Goal: Information Seeking & Learning: Learn about a topic

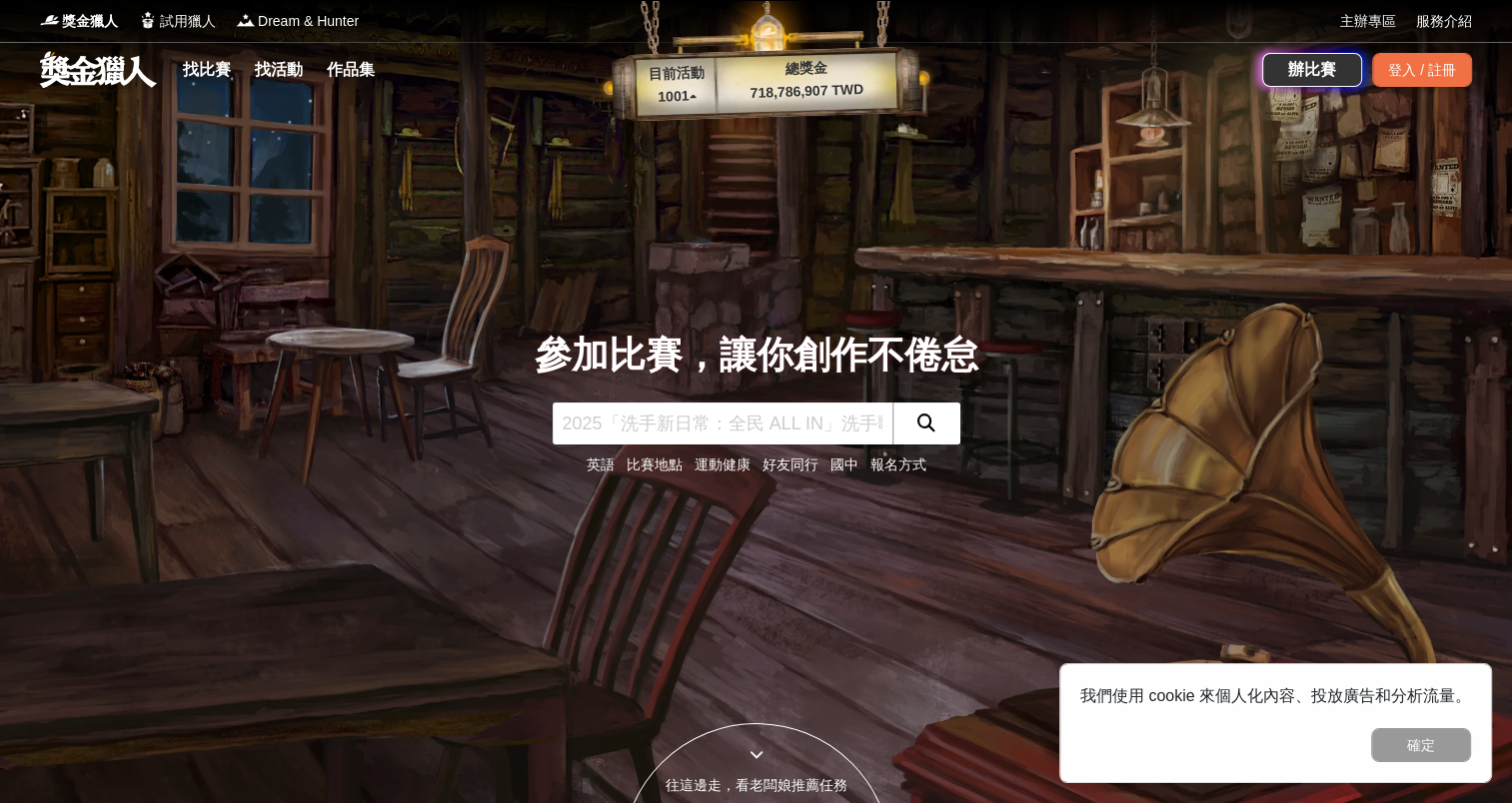
click at [753, 418] on input "text" at bounding box center [723, 424] width 340 height 42
click at [201, 69] on link "找比賽" at bounding box center [207, 70] width 64 height 28
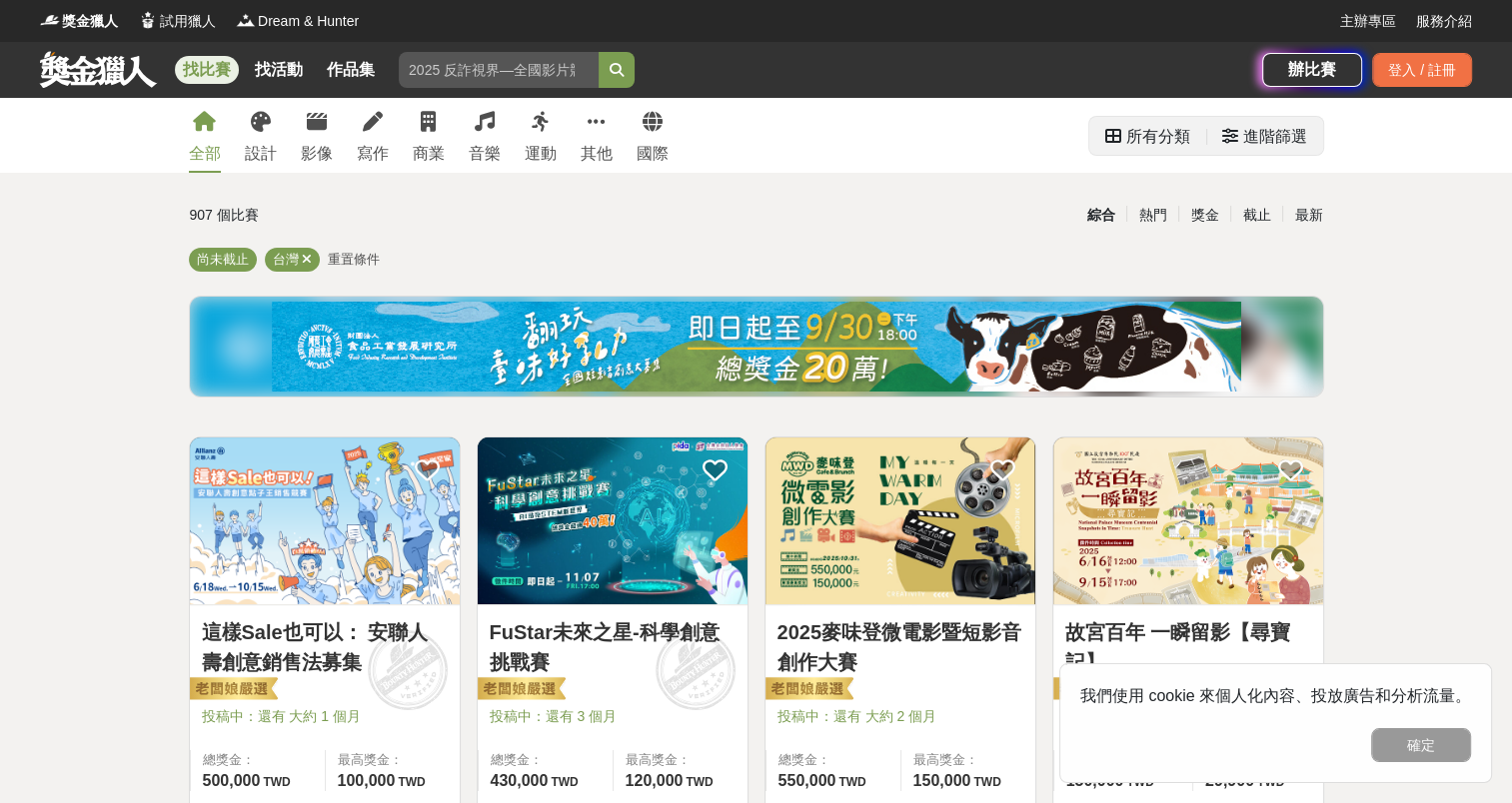
click at [1275, 144] on div "進階篩選" at bounding box center [1275, 137] width 64 height 40
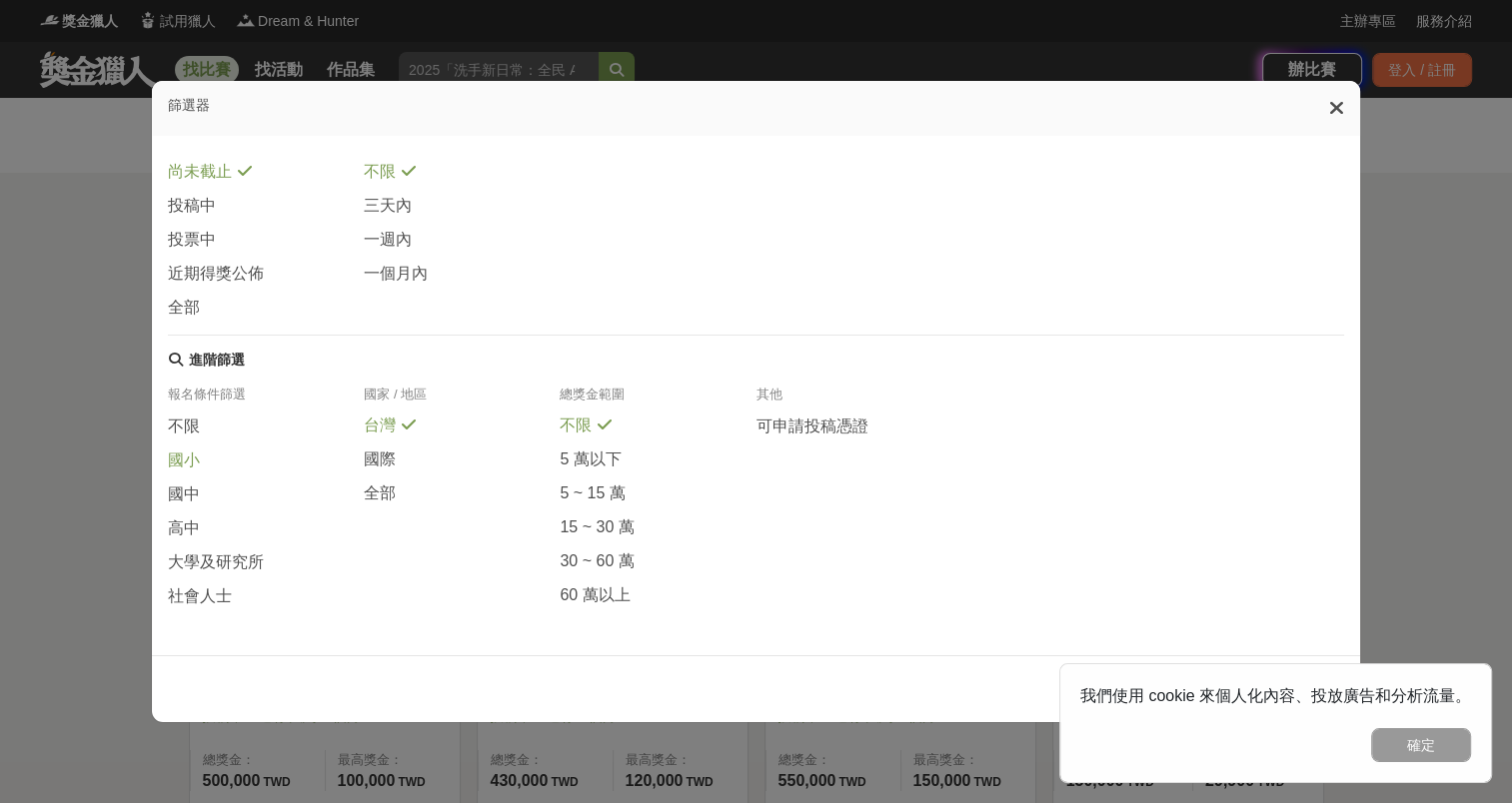
scroll to position [304, 0]
click at [216, 567] on span "大學及研究所" at bounding box center [216, 562] width 96 height 21
click at [1442, 753] on button "確定" at bounding box center [1421, 746] width 100 height 34
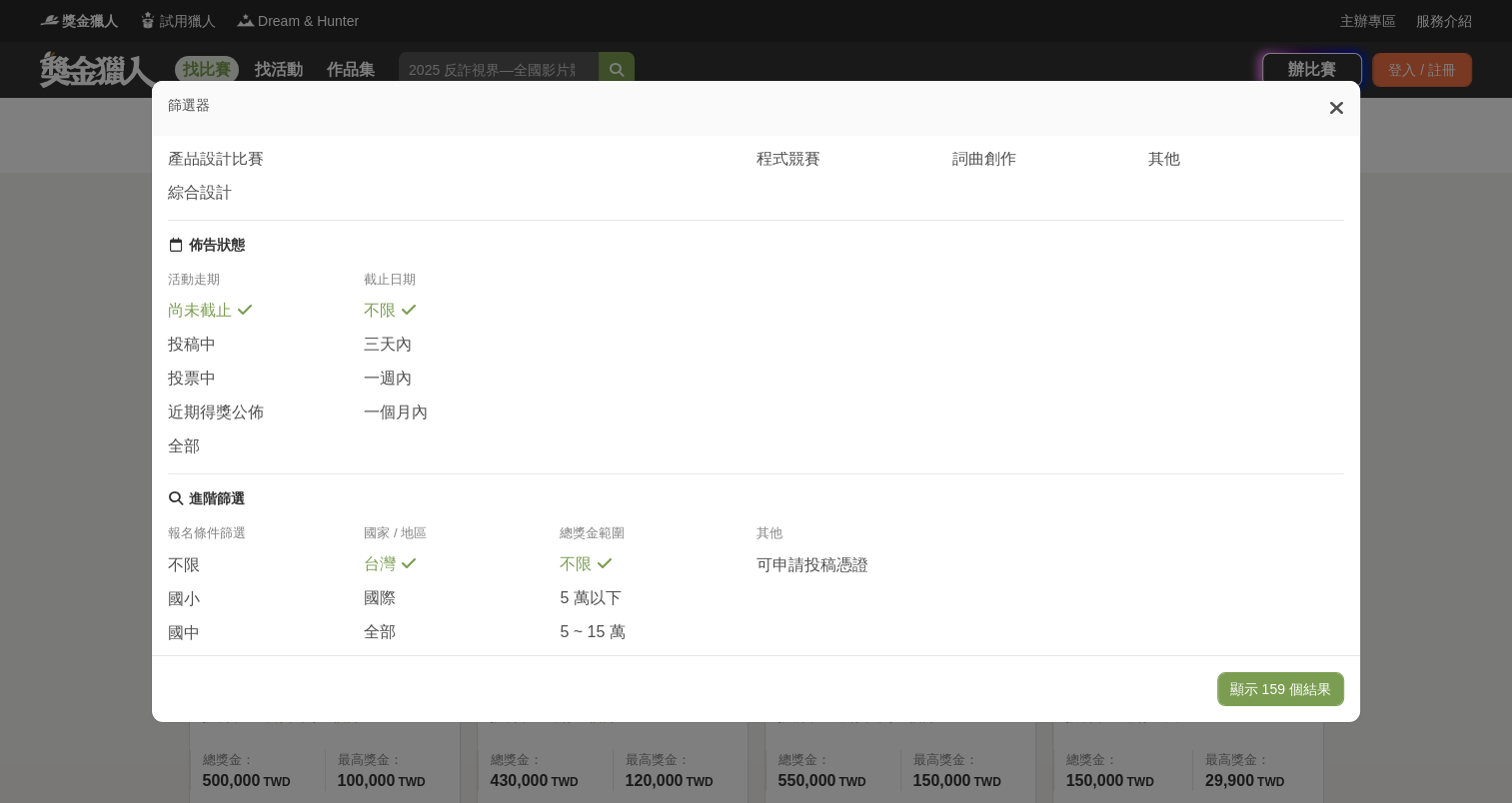
scroll to position [204, 0]
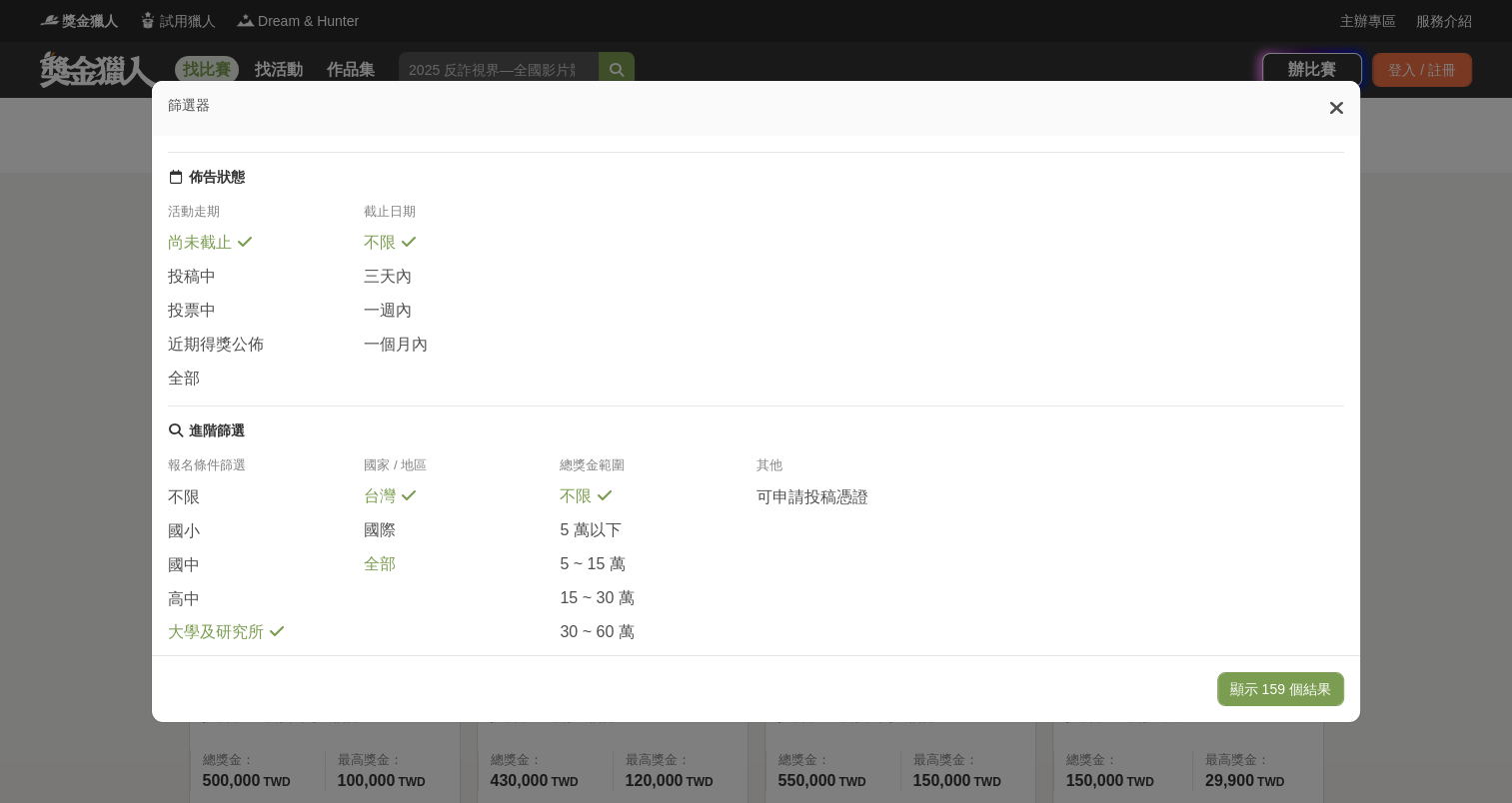
click at [375, 576] on span "全部" at bounding box center [380, 565] width 32 height 21
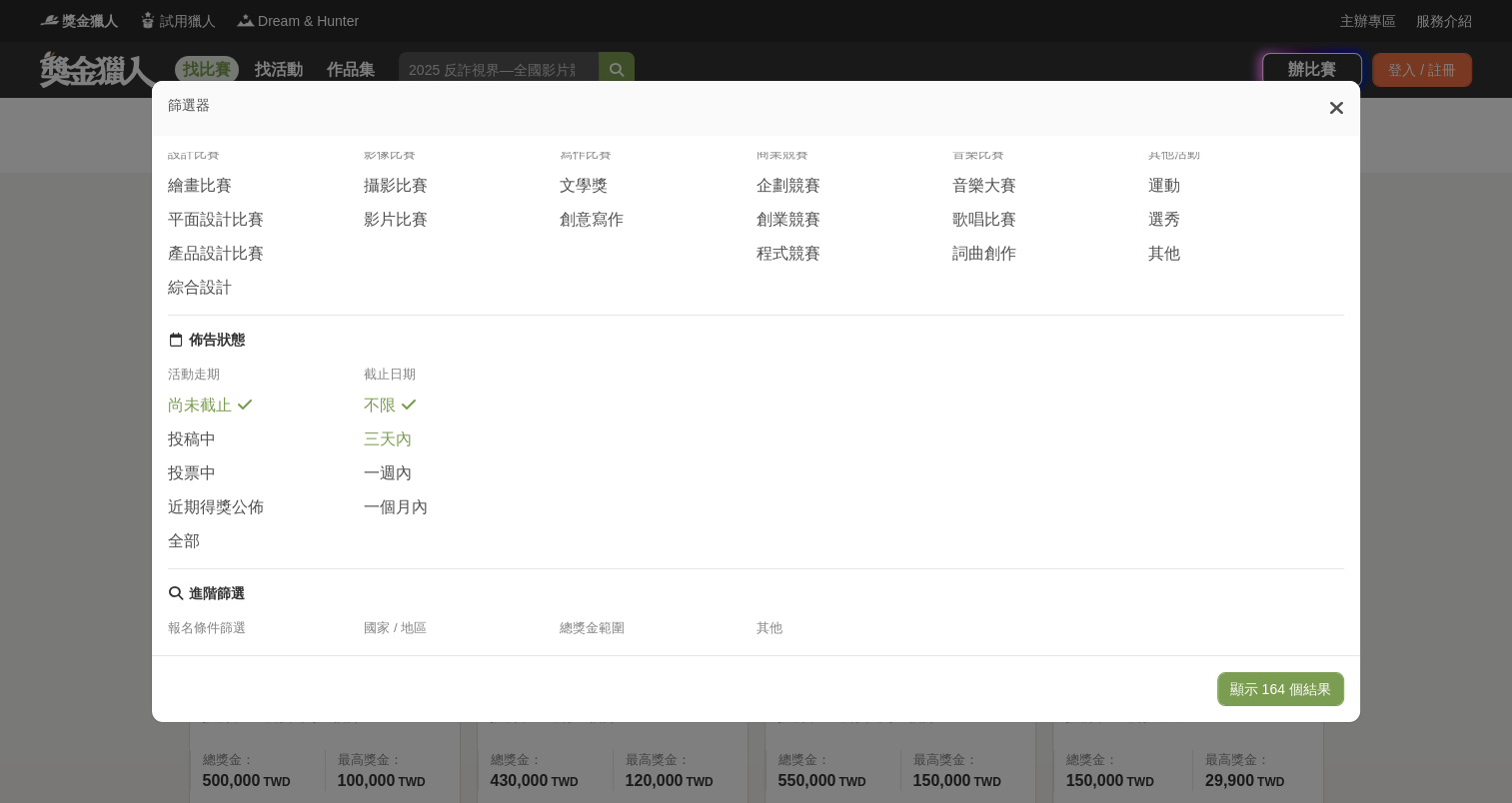
scroll to position [0, 0]
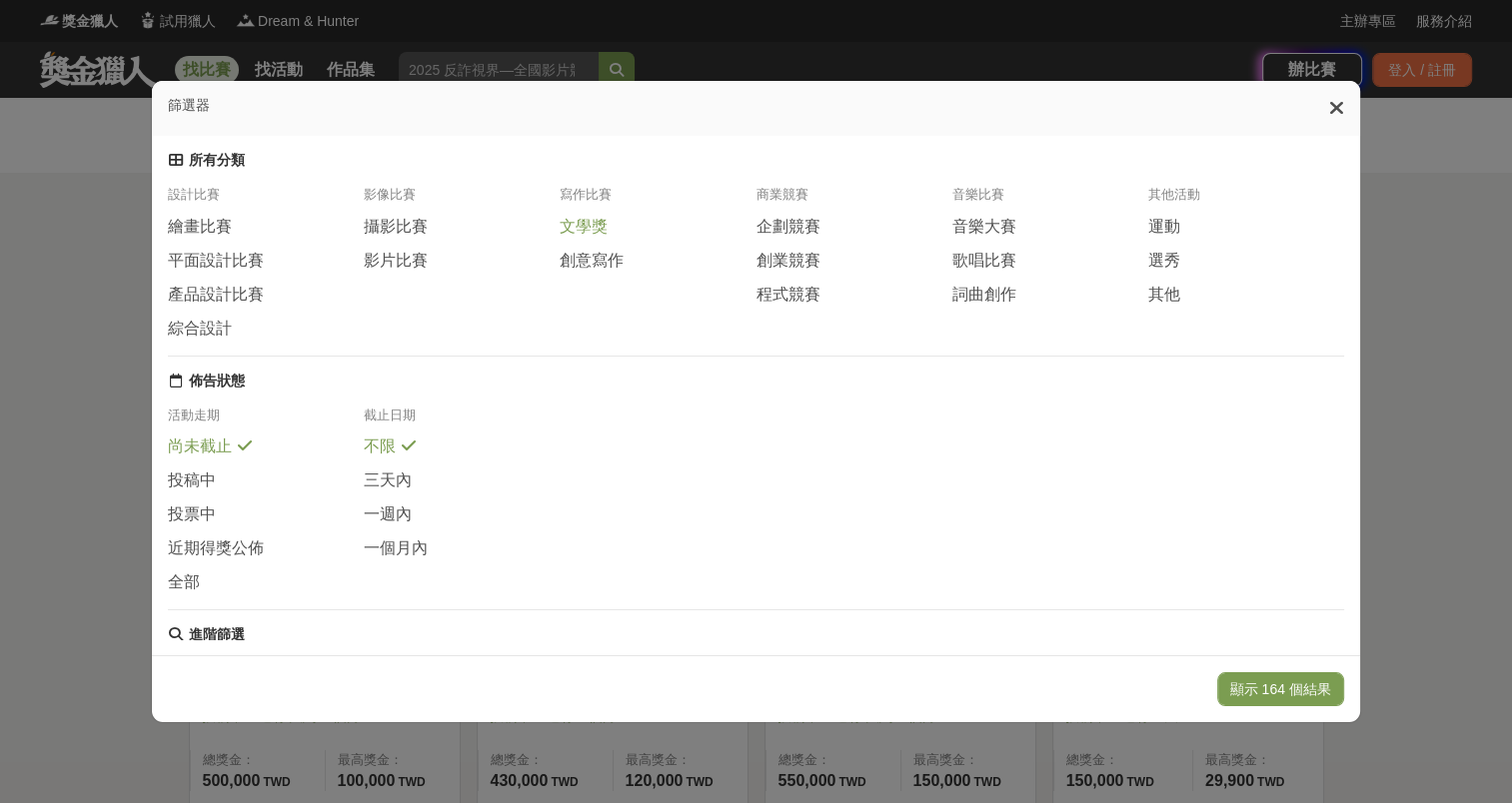
click at [573, 238] on span "文學獎" at bounding box center [584, 227] width 48 height 21
click at [1294, 696] on button "顯示 5 個結果" at bounding box center [1288, 690] width 112 height 34
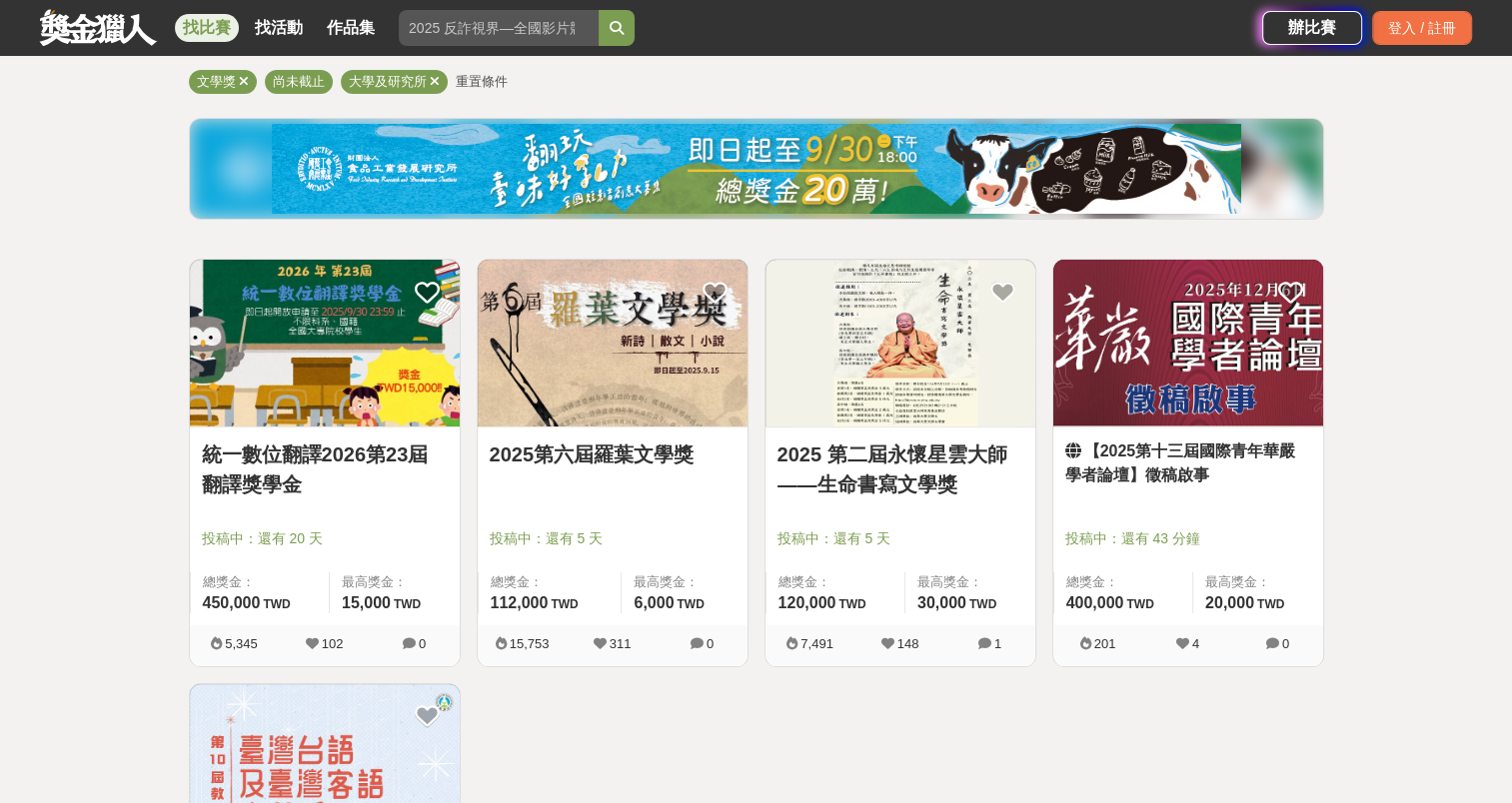
scroll to position [100, 0]
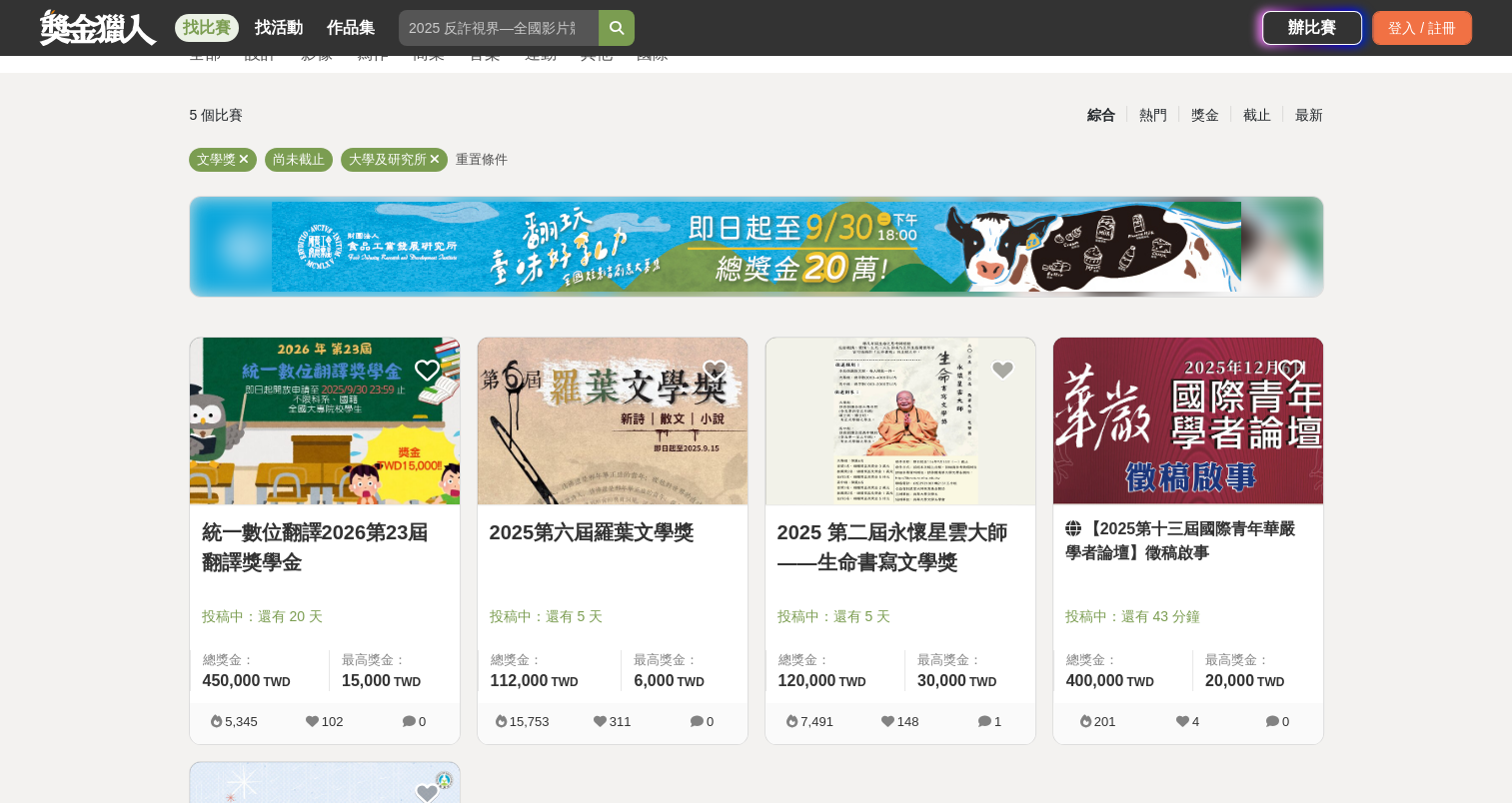
click at [1207, 537] on link "【2025第十三屆國際青年華嚴學者論壇】徵稿啟事" at bounding box center [1188, 542] width 246 height 48
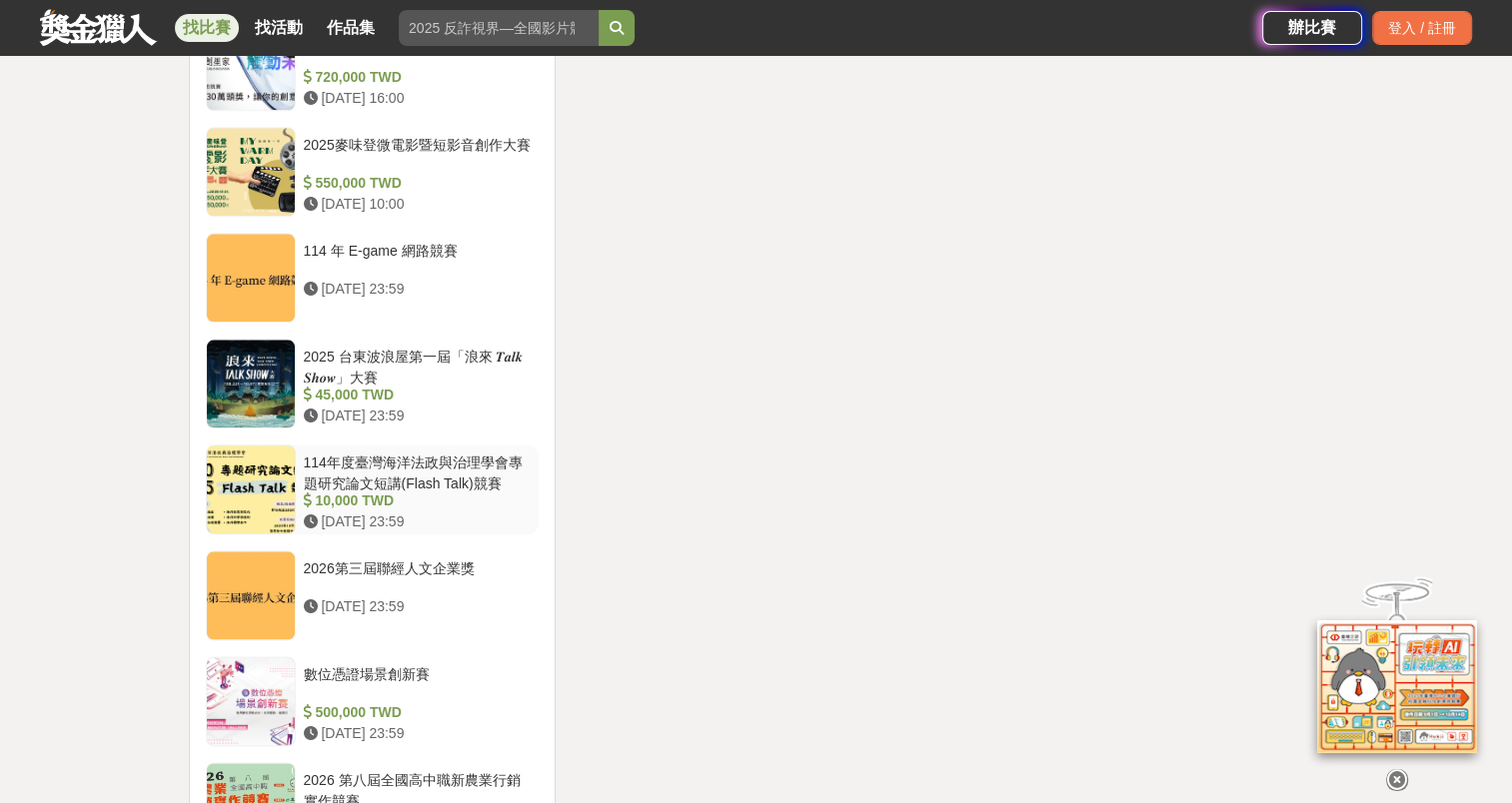
scroll to position [2298, 0]
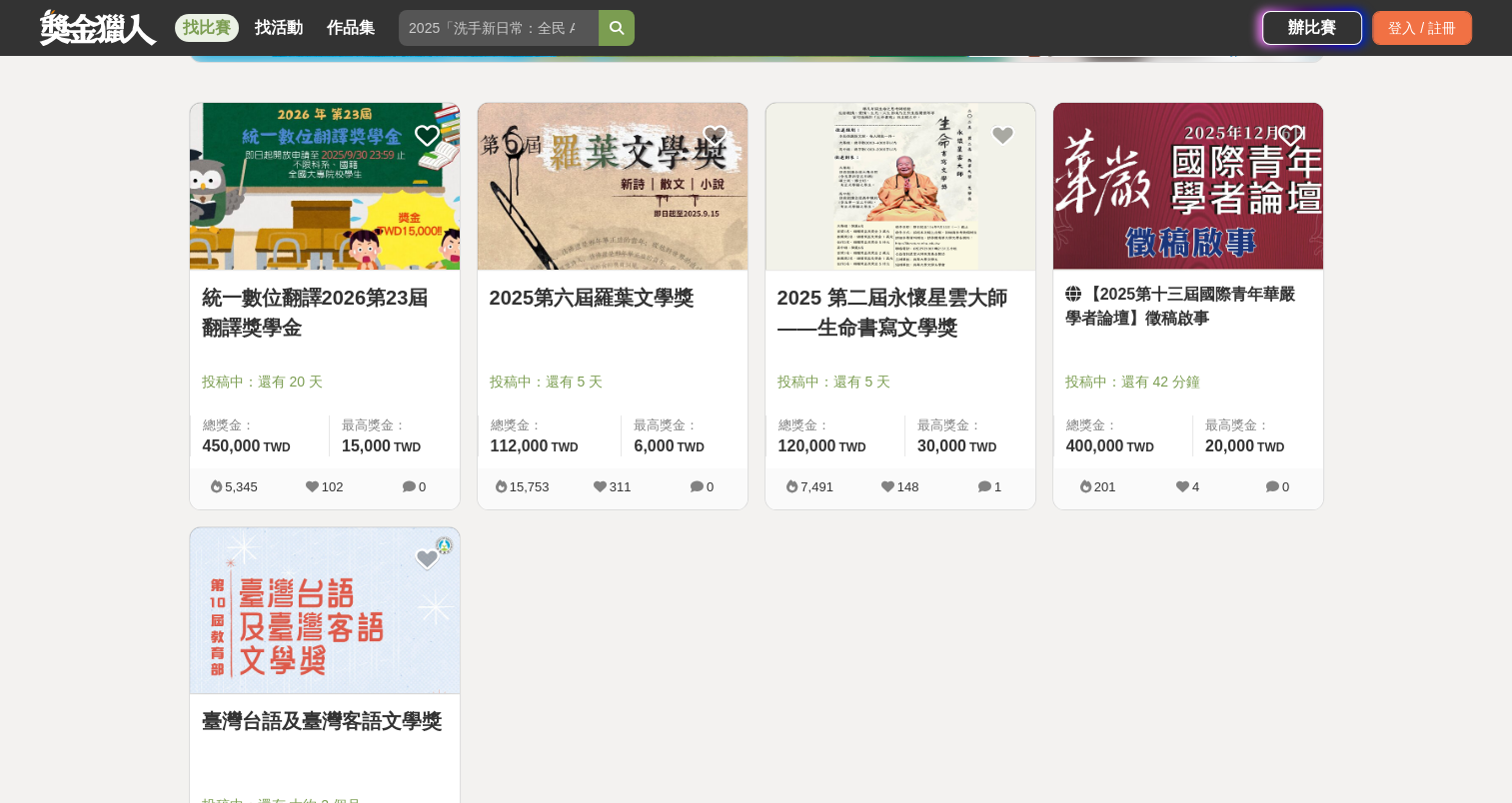
scroll to position [312, 0]
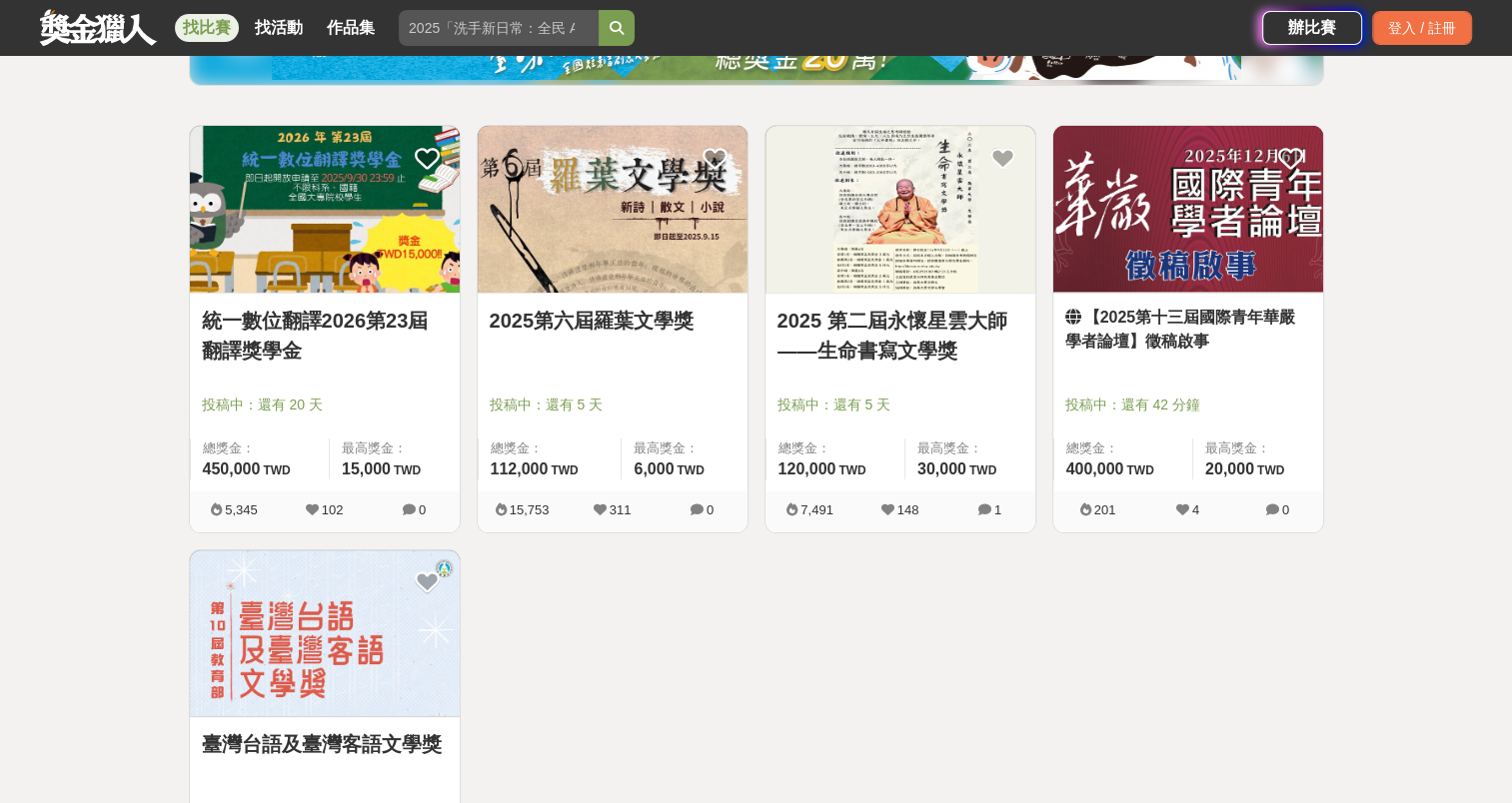
click at [613, 303] on div "2025第六屆羅葉文學獎 投稿中：還有 5 天 總獎金： 112,000 112,000 TWD 最高獎金： 6,000 TWD" at bounding box center [613, 393] width 270 height 198
click at [832, 260] on img at bounding box center [900, 209] width 270 height 167
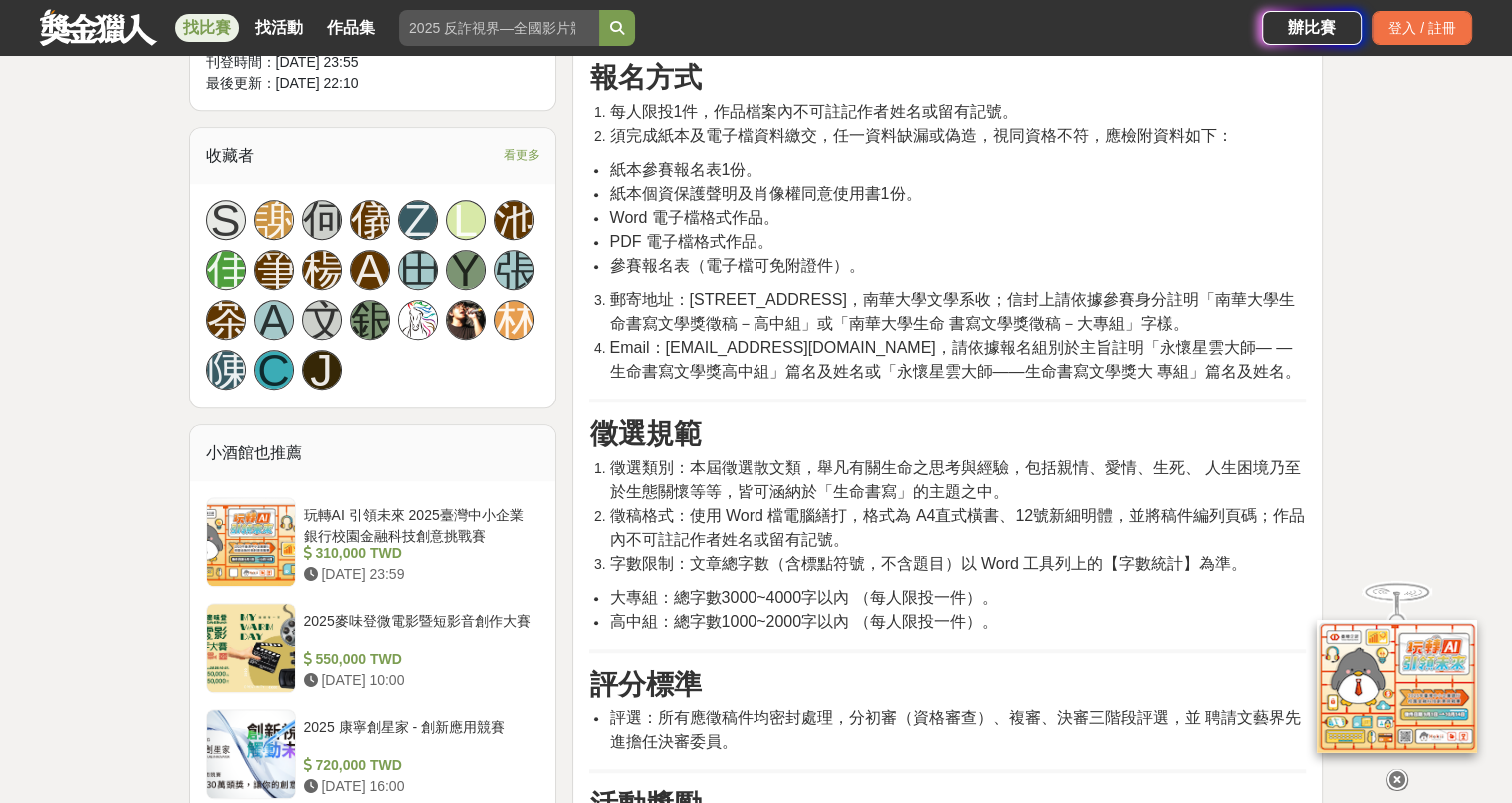
scroll to position [1199, 0]
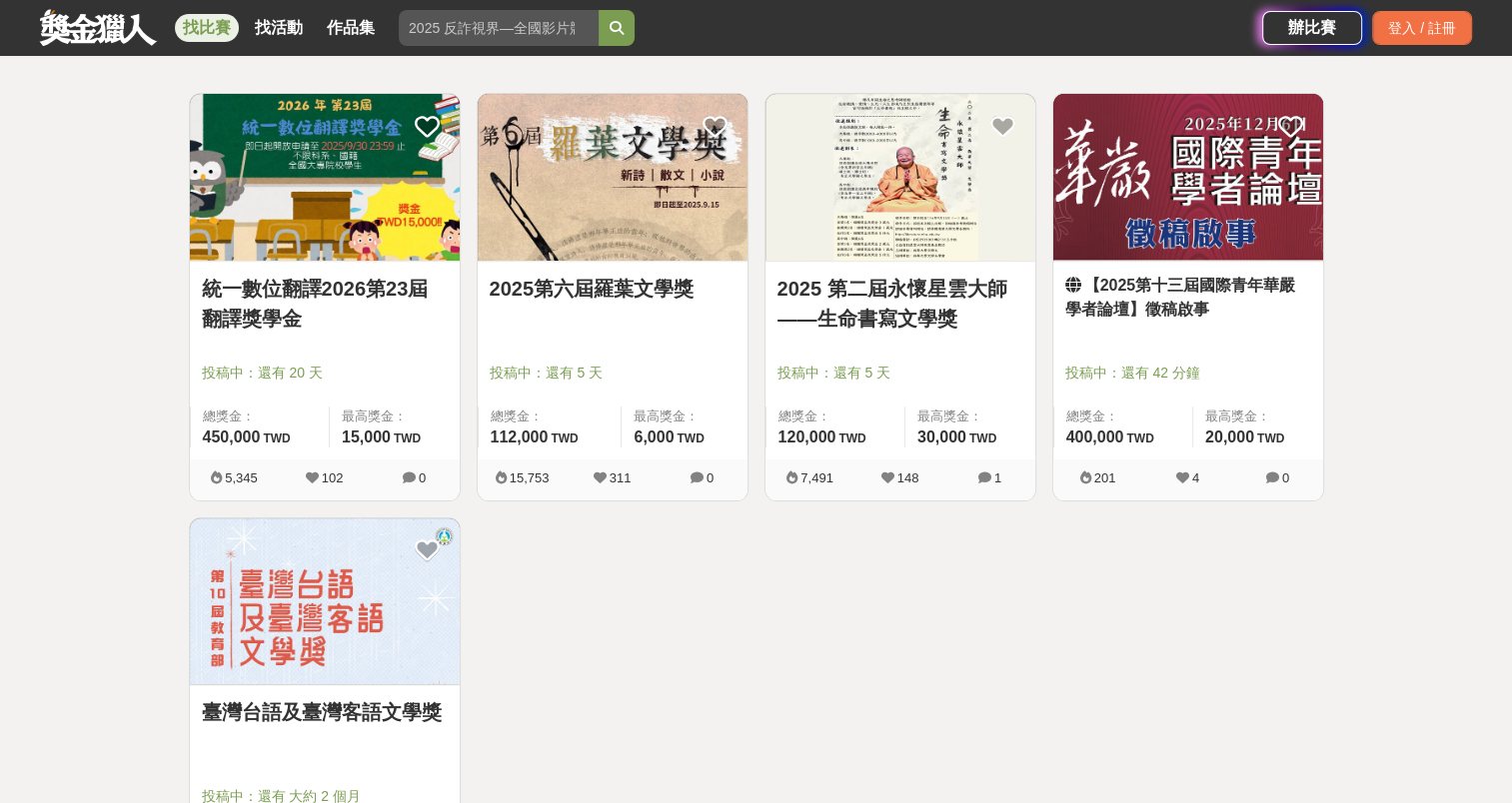
scroll to position [312, 0]
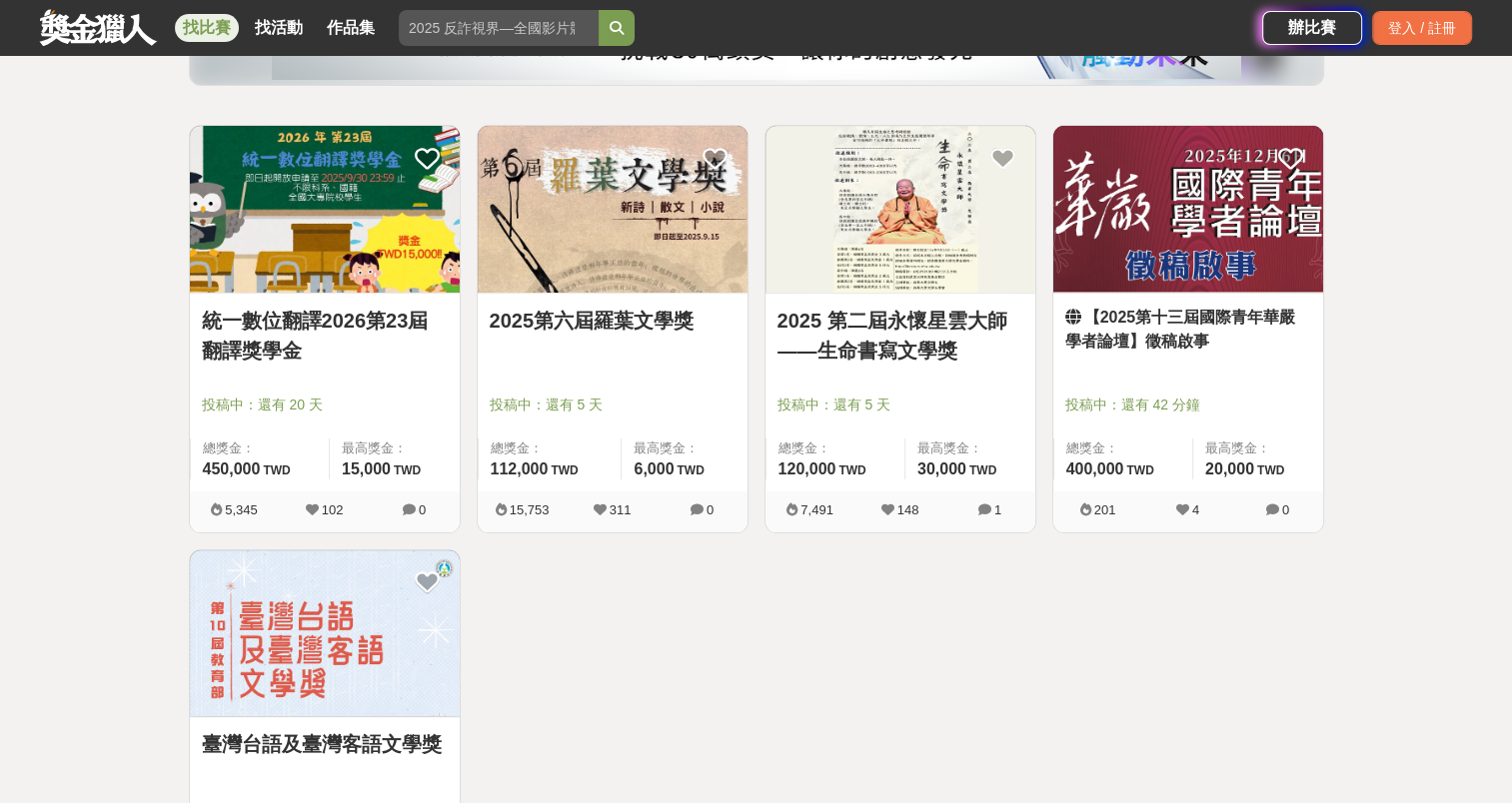
click at [585, 219] on img at bounding box center [613, 209] width 270 height 167
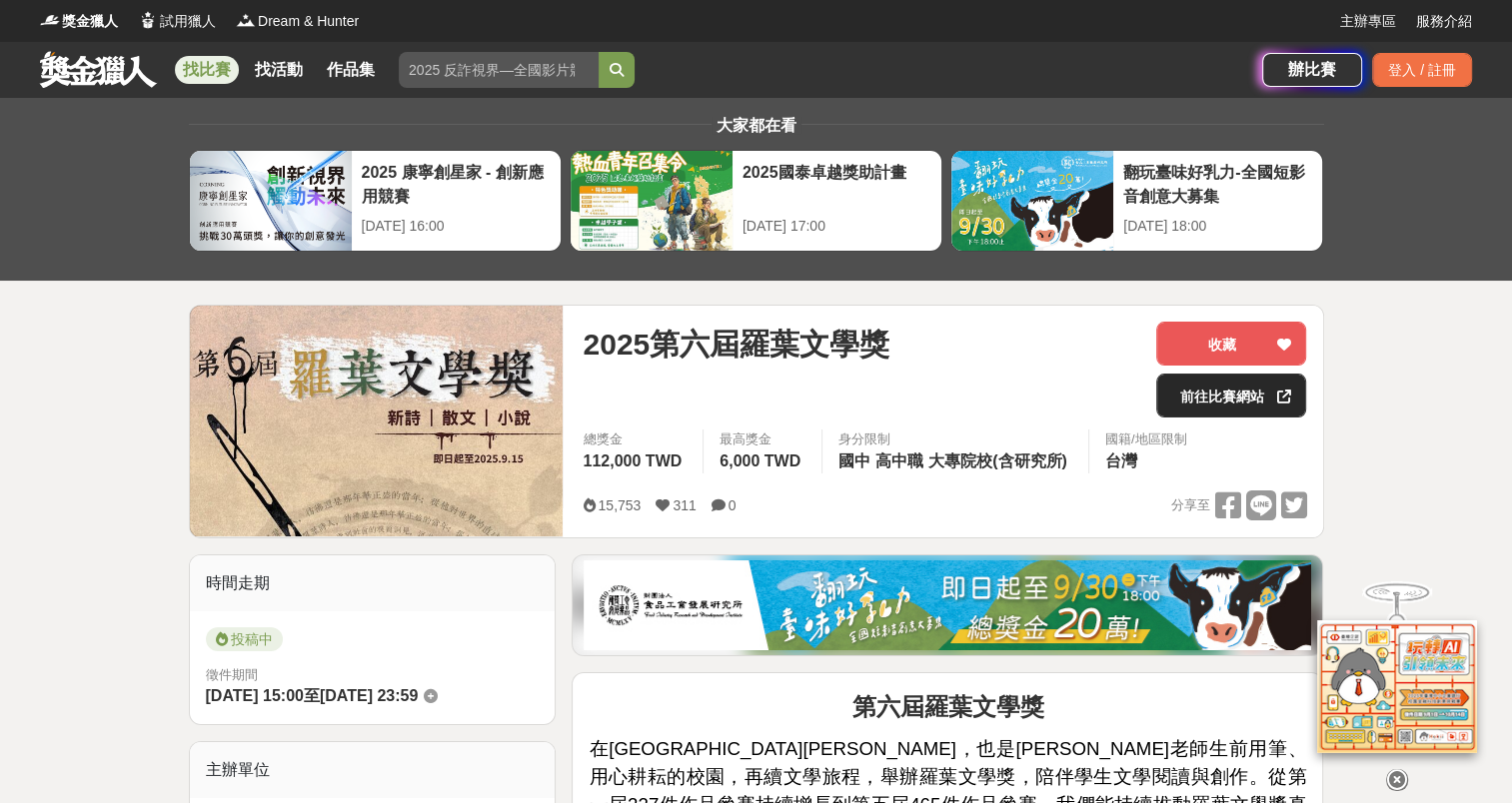
click at [1189, 404] on link "前往比賽網站" at bounding box center [1231, 396] width 150 height 44
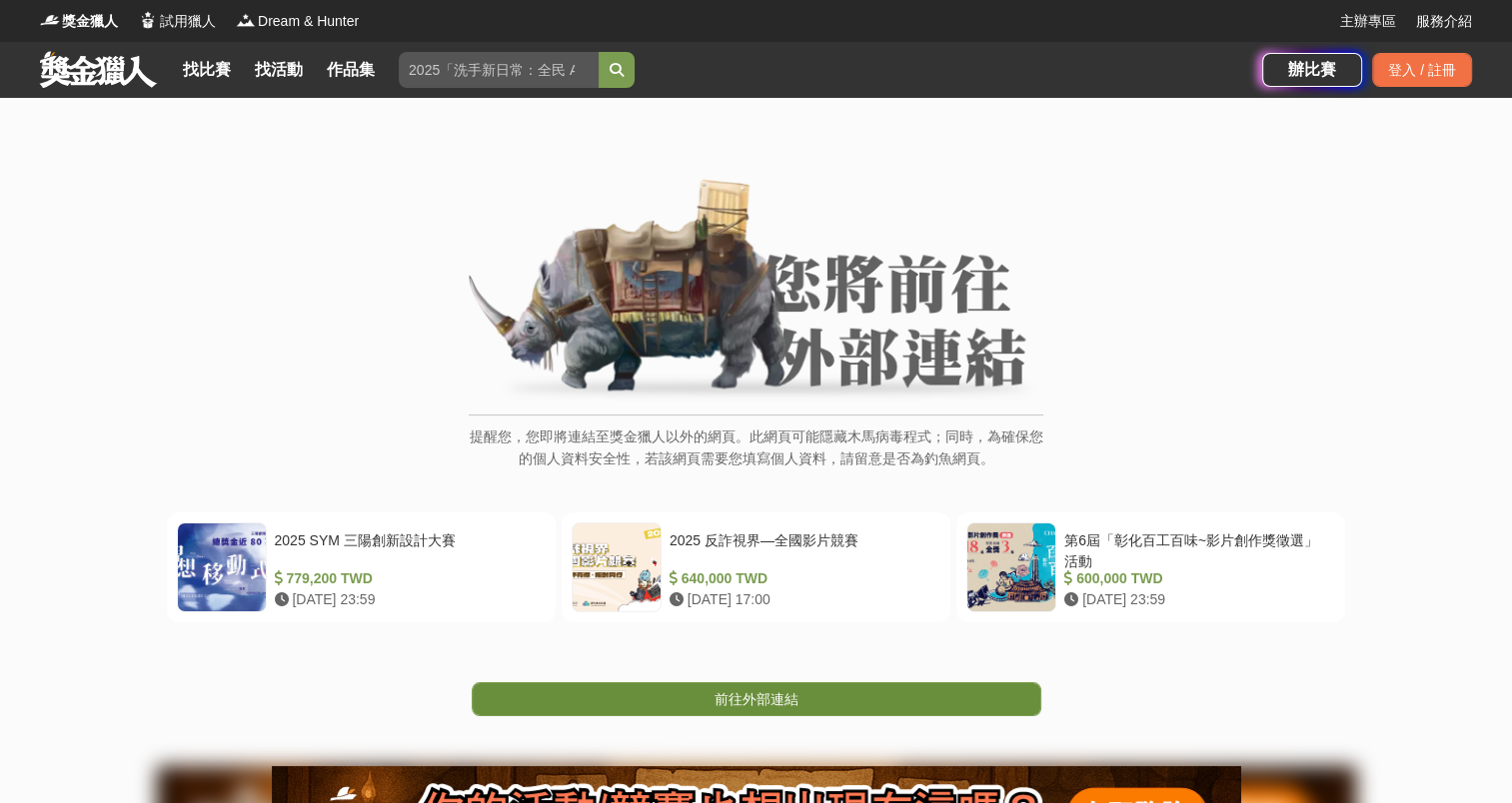
click at [773, 705] on span "前往外部連結" at bounding box center [757, 700] width 84 height 16
